Goal: Feedback & Contribution: Contribute content

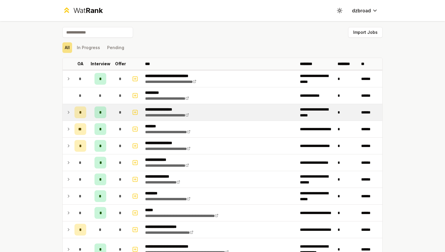
click at [120, 115] on span "*" at bounding box center [120, 113] width 3 height 6
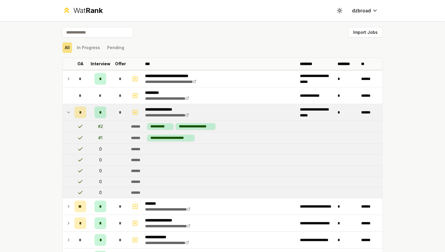
click at [103, 113] on div "*" at bounding box center [101, 113] width 12 height 12
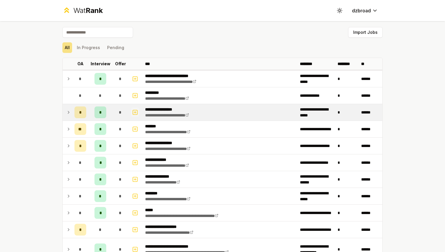
click at [133, 111] on icon "button" at bounding box center [135, 112] width 6 height 7
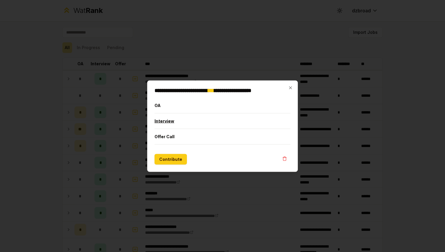
click at [180, 125] on button "Interview" at bounding box center [223, 120] width 136 height 15
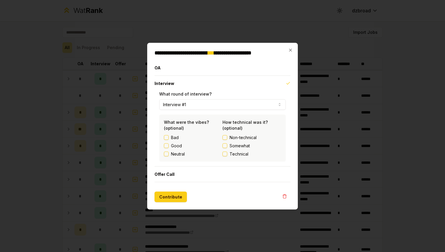
click at [209, 107] on button "Interview #1" at bounding box center [222, 104] width 127 height 11
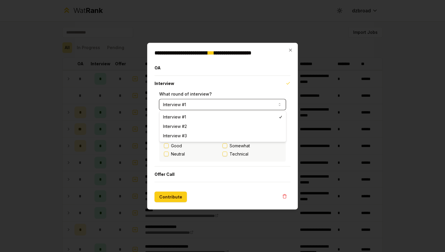
select select "*"
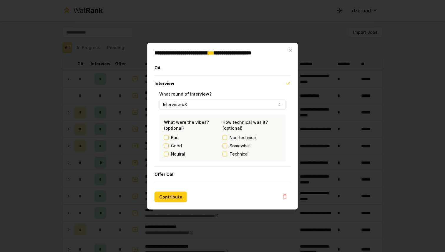
click at [225, 154] on button "Technical" at bounding box center [225, 154] width 5 height 5
click at [168, 195] on button "Contribute" at bounding box center [171, 197] width 32 height 11
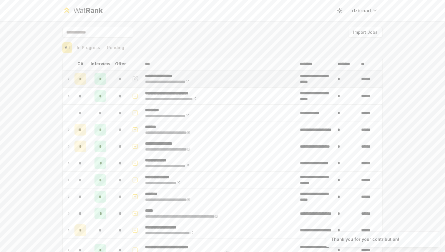
click at [119, 81] on span "*" at bounding box center [120, 79] width 3 height 6
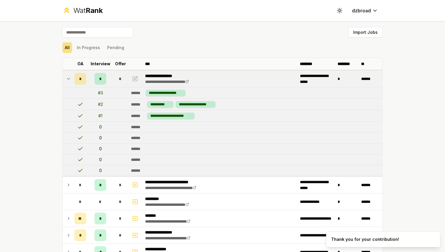
click at [119, 81] on span "*" at bounding box center [120, 79] width 3 height 6
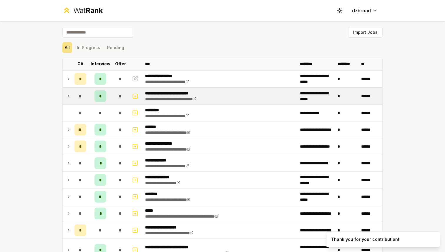
click at [78, 94] on div "*" at bounding box center [81, 96] width 12 height 12
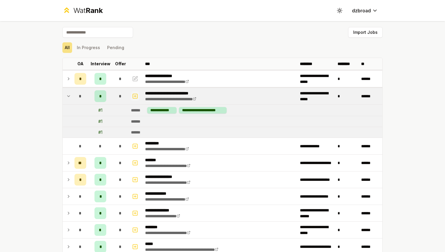
click at [133, 98] on icon "button" at bounding box center [135, 96] width 6 height 7
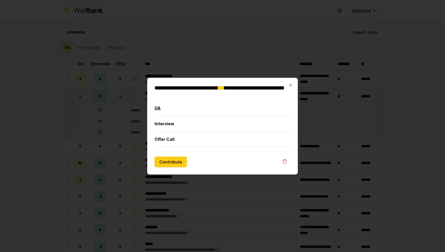
click at [174, 107] on button "OA" at bounding box center [223, 107] width 136 height 15
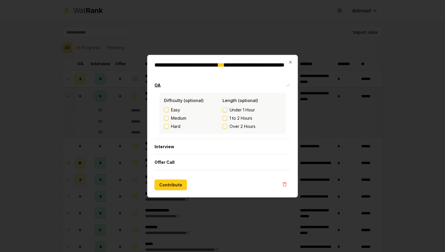
click at [186, 88] on button "OA" at bounding box center [223, 84] width 136 height 15
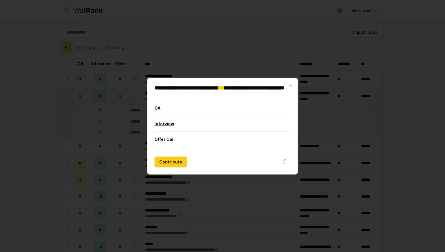
click at [185, 124] on button "Interview" at bounding box center [223, 123] width 136 height 15
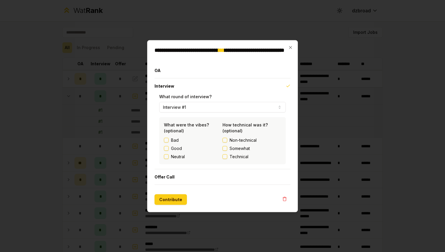
click at [204, 110] on button "Interview #1" at bounding box center [222, 107] width 127 height 11
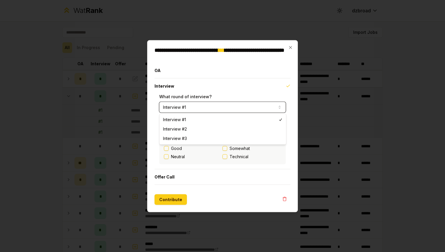
select select "*"
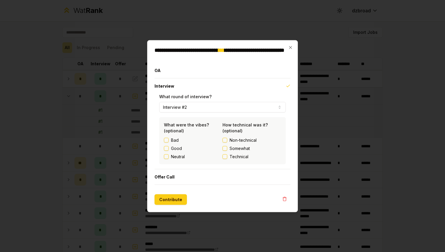
click at [227, 159] on label "Technical" at bounding box center [252, 157] width 59 height 6
click at [227, 159] on button "Technical" at bounding box center [225, 156] width 5 height 5
click at [172, 149] on label "Good" at bounding box center [176, 148] width 11 height 6
click at [169, 149] on button "Good" at bounding box center [166, 148] width 5 height 5
click at [171, 202] on button "Contribute" at bounding box center [171, 199] width 32 height 11
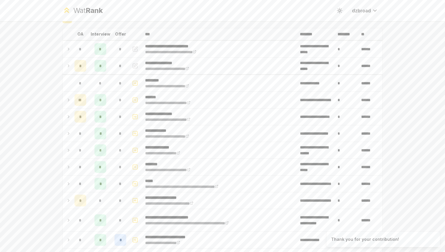
scroll to position [30, 0]
click at [134, 102] on icon "button" at bounding box center [135, 99] width 6 height 7
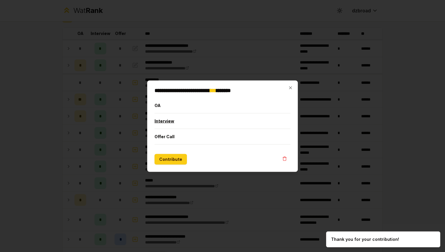
click at [184, 125] on button "Interview" at bounding box center [223, 120] width 136 height 15
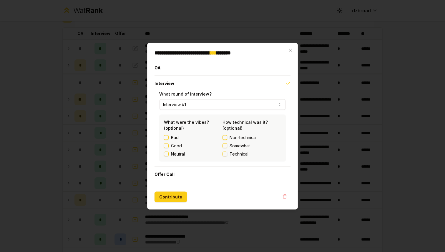
click at [224, 138] on button "Non-technical" at bounding box center [225, 137] width 5 height 5
click at [175, 195] on button "Contribute" at bounding box center [171, 197] width 32 height 11
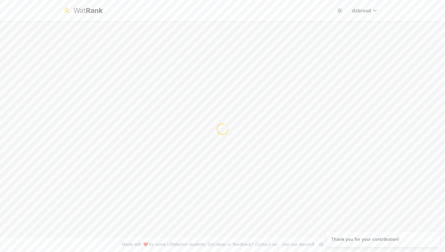
scroll to position [0, 0]
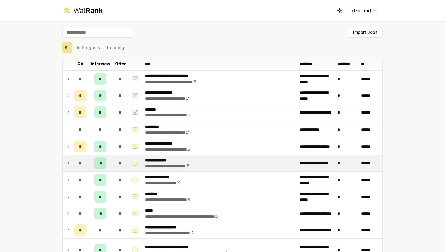
click at [138, 163] on icon "button" at bounding box center [135, 163] width 6 height 7
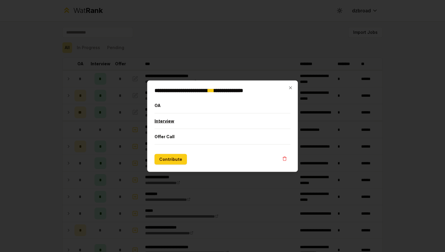
click at [182, 124] on button "Interview" at bounding box center [223, 120] width 136 height 15
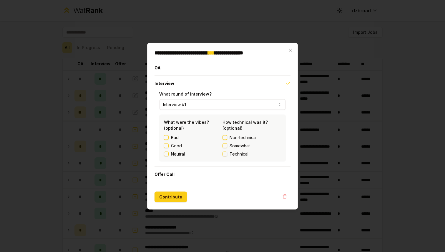
click at [168, 205] on div "**********" at bounding box center [222, 126] width 151 height 167
click at [172, 200] on button "Contribute" at bounding box center [171, 197] width 32 height 11
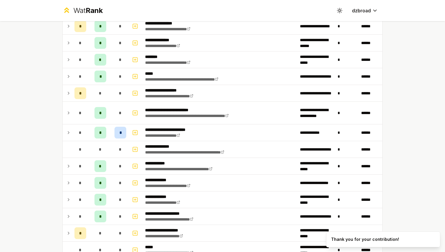
scroll to position [148, 0]
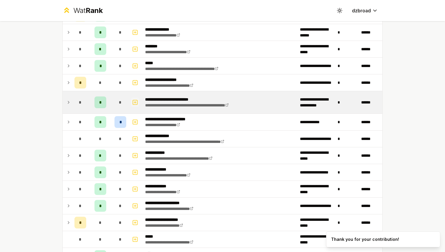
click at [136, 104] on icon "button" at bounding box center [135, 102] width 6 height 7
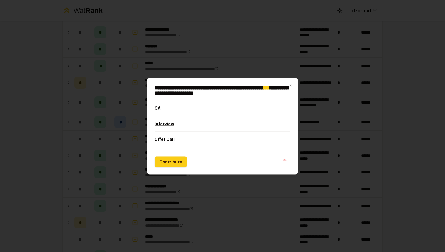
click at [167, 121] on button "Interview" at bounding box center [223, 123] width 136 height 15
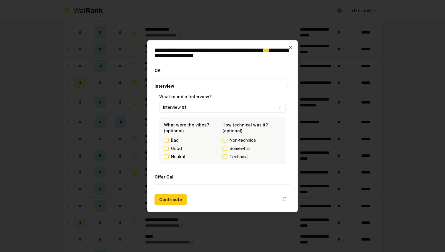
click at [226, 158] on button "Technical" at bounding box center [225, 156] width 5 height 5
click at [179, 147] on label "Good" at bounding box center [176, 148] width 11 height 6
click at [169, 147] on button "Good" at bounding box center [166, 148] width 5 height 5
click at [176, 199] on button "Contribute" at bounding box center [171, 199] width 32 height 11
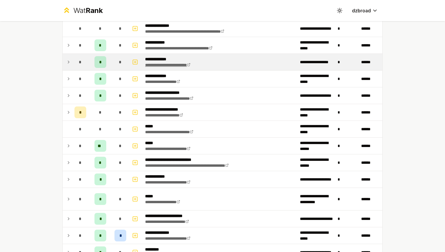
scroll to position [263, 0]
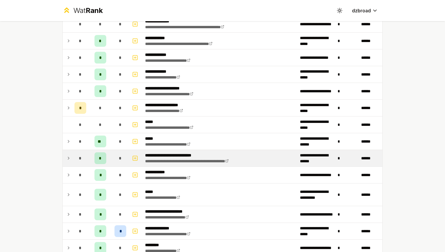
click at [123, 160] on div "*" at bounding box center [121, 159] width 12 height 12
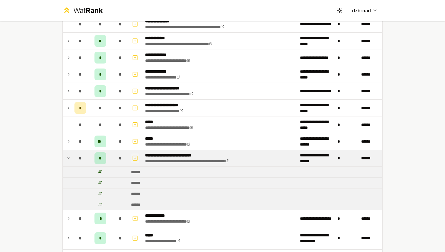
click at [135, 157] on icon "button" at bounding box center [135, 158] width 6 height 7
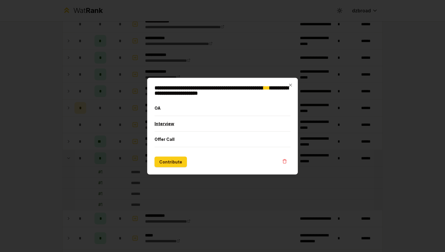
click at [165, 127] on button "Interview" at bounding box center [223, 123] width 136 height 15
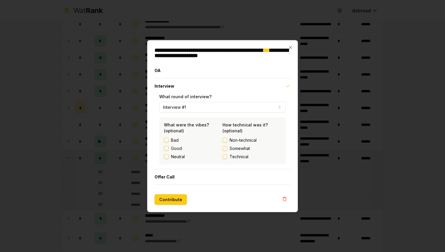
click at [227, 143] on label "Non-technical" at bounding box center [252, 140] width 59 height 6
click at [227, 143] on button "Non-technical" at bounding box center [225, 140] width 5 height 5
click at [179, 197] on button "Contribute" at bounding box center [171, 199] width 32 height 11
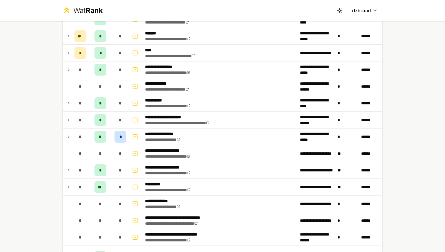
scroll to position [660, 0]
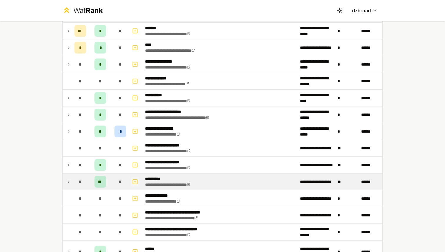
click at [137, 182] on rect "button" at bounding box center [135, 182] width 4 height 4
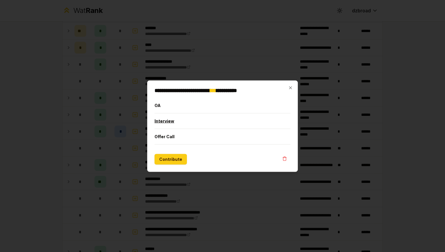
click at [193, 120] on button "Interview" at bounding box center [223, 120] width 136 height 15
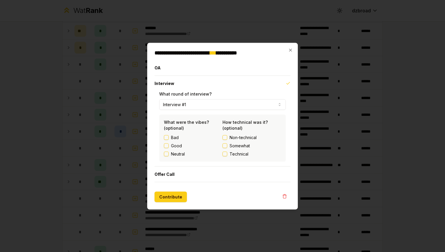
click at [224, 155] on button "Technical" at bounding box center [225, 154] width 5 height 5
click at [179, 193] on button "Contribute" at bounding box center [171, 197] width 32 height 11
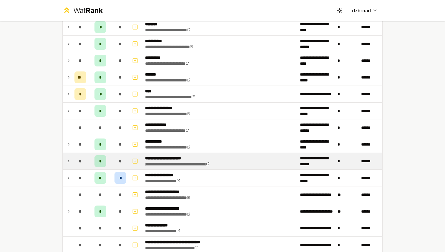
scroll to position [630, 0]
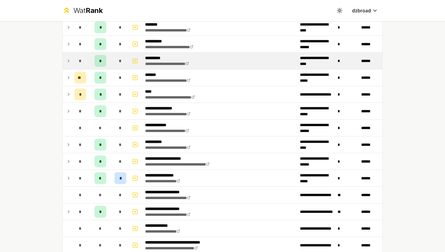
click at [219, 60] on td "**********" at bounding box center [220, 61] width 155 height 16
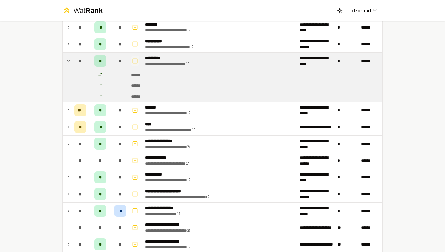
click at [134, 61] on icon "button" at bounding box center [135, 60] width 6 height 7
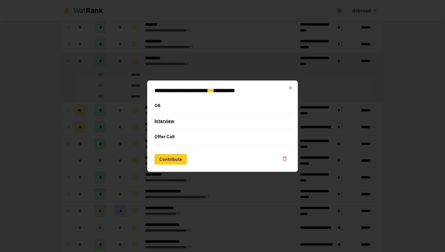
click at [167, 120] on button "Interview" at bounding box center [223, 120] width 136 height 15
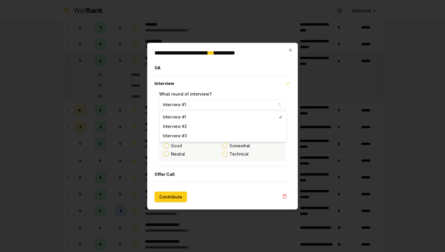
click at [191, 108] on button "Interview #1" at bounding box center [222, 104] width 127 height 11
select select "*"
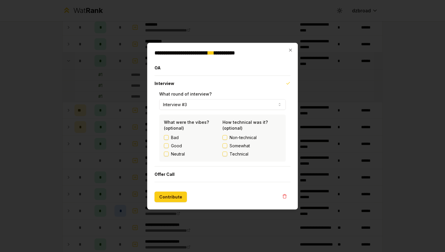
click at [226, 152] on button "Technical" at bounding box center [225, 154] width 5 height 5
click at [173, 198] on button "Contribute" at bounding box center [171, 197] width 32 height 11
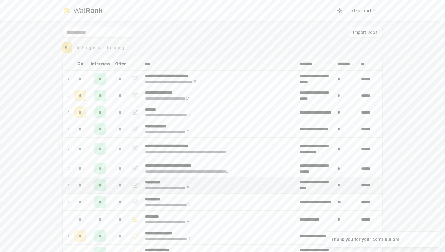
click at [183, 178] on td "**********" at bounding box center [220, 185] width 155 height 16
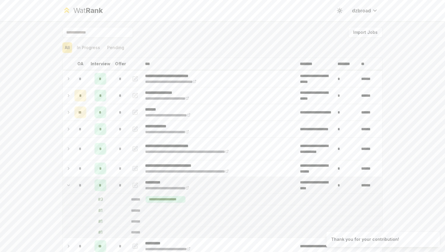
click at [196, 181] on p "**********" at bounding box center [175, 183] width 60 height 6
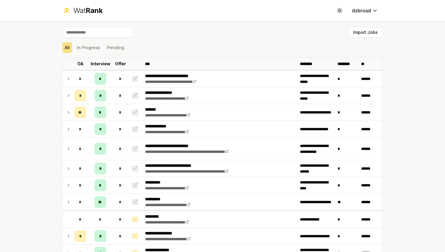
click at [284, 36] on div "Import Jobs" at bounding box center [222, 33] width 320 height 13
